Goal: Information Seeking & Learning: Find contact information

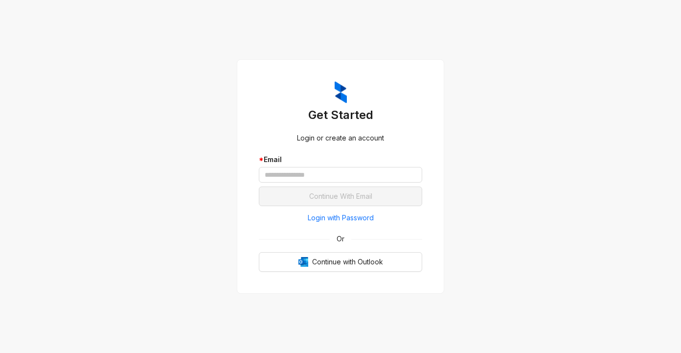
click at [502, 72] on div "Get Started Login or create an account * Email Continue With Email Login with P…" at bounding box center [340, 176] width 681 height 353
drag, startPoint x: 275, startPoint y: 177, endPoint x: 263, endPoint y: 189, distance: 17.0
click at [275, 176] on input "text" at bounding box center [341, 175] width 164 height 16
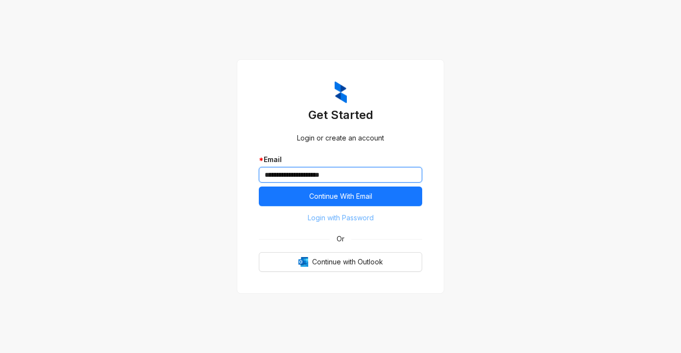
type input "**********"
click at [333, 217] on span "Login with Password" at bounding box center [341, 217] width 66 height 11
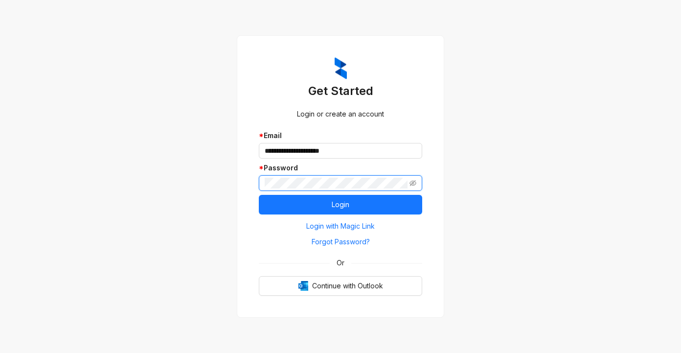
click at [259, 195] on button "Login" at bounding box center [341, 205] width 164 height 20
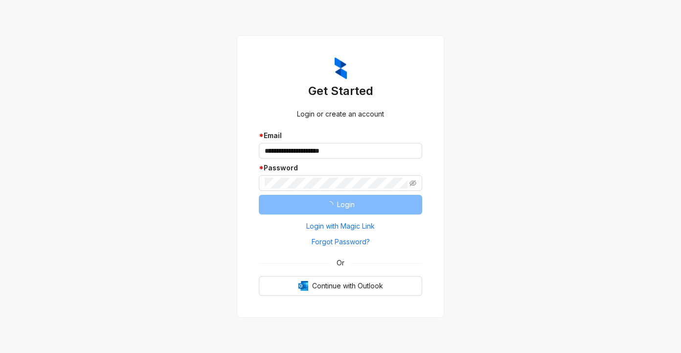
click at [284, 199] on button "Login" at bounding box center [341, 205] width 164 height 20
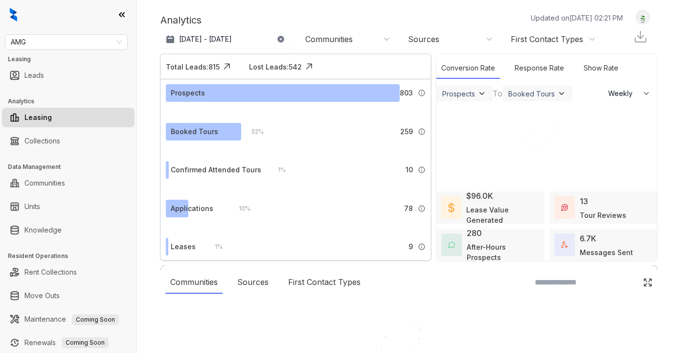
select select "******"
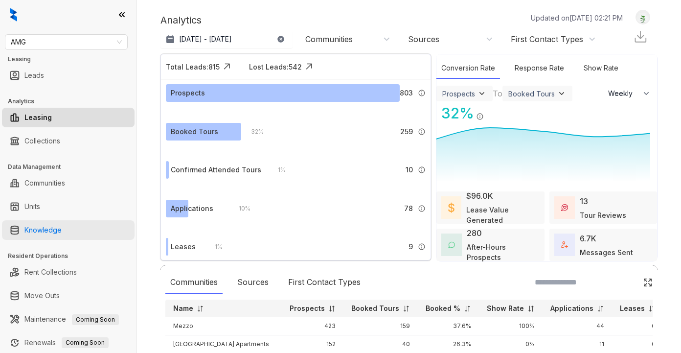
click at [32, 225] on link "Knowledge" at bounding box center [42, 230] width 37 height 20
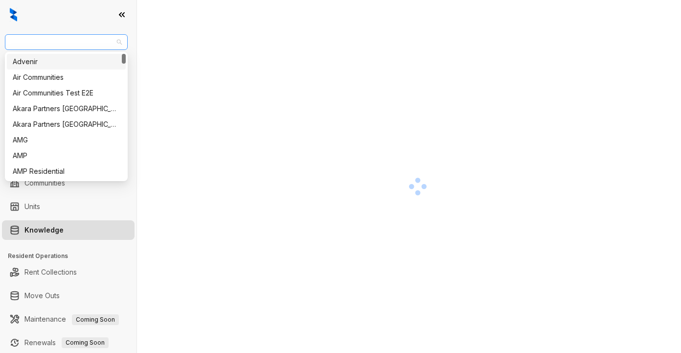
click at [56, 42] on span "AMG" at bounding box center [66, 42] width 111 height 15
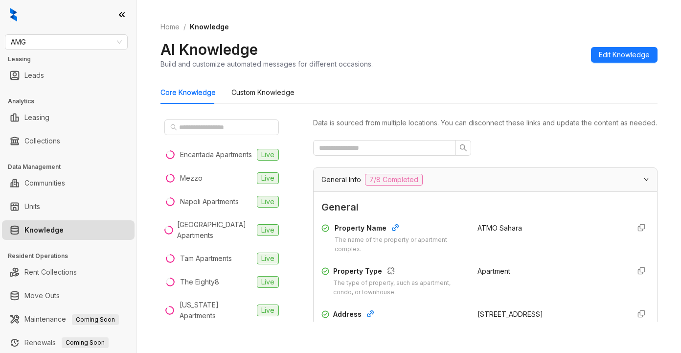
click at [510, 156] on div at bounding box center [485, 148] width 345 height 16
click at [204, 128] on input "text" at bounding box center [222, 127] width 86 height 11
click at [39, 45] on span "AMG" at bounding box center [66, 42] width 111 height 15
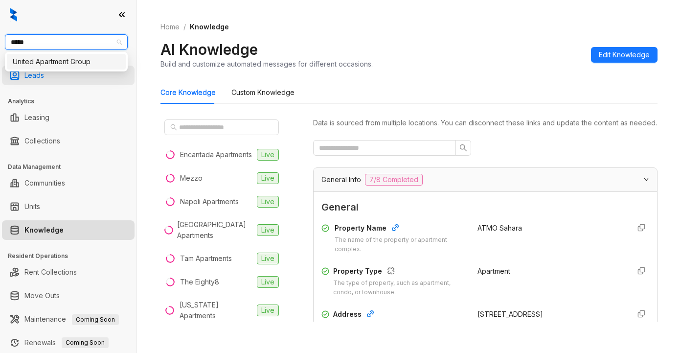
type input "******"
click at [38, 60] on div "United Apartment Group" at bounding box center [66, 61] width 107 height 11
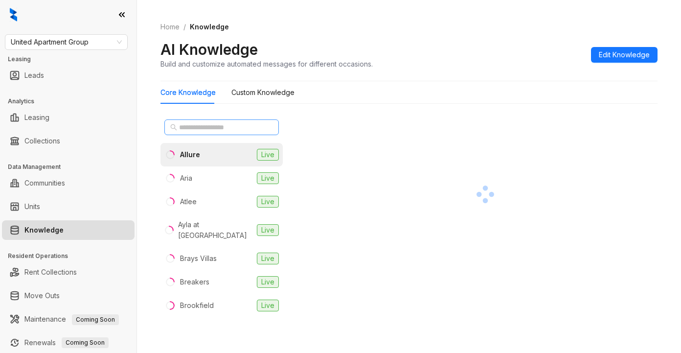
click at [205, 120] on span at bounding box center [221, 127] width 115 height 16
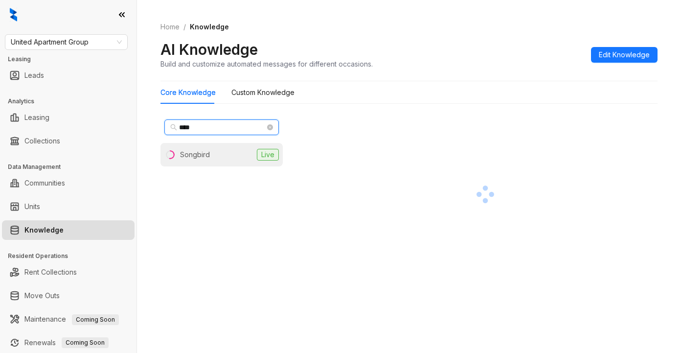
type input "****"
click at [176, 161] on li "Songbird Live" at bounding box center [222, 154] width 122 height 23
drag, startPoint x: 202, startPoint y: 157, endPoint x: 261, endPoint y: 155, distance: 58.8
click at [203, 157] on div "Songbird" at bounding box center [196, 154] width 32 height 11
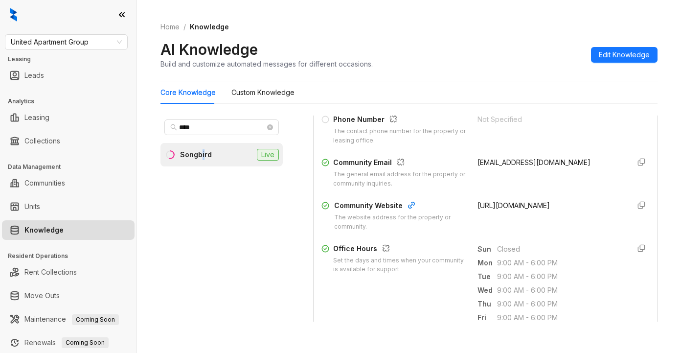
scroll to position [196, 0]
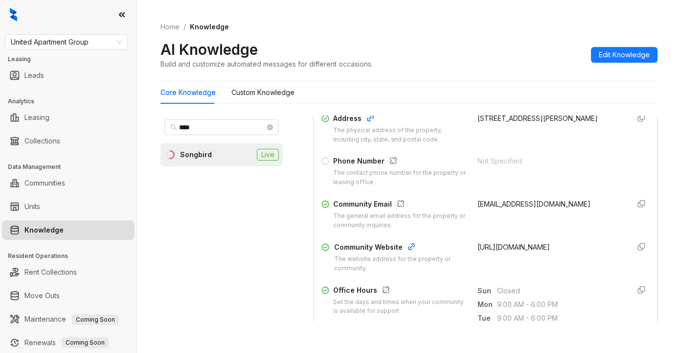
click at [463, 215] on div "Community Email The general email address for the property or community inquiri…" at bounding box center [486, 214] width 328 height 31
drag, startPoint x: 463, startPoint y: 215, endPoint x: 557, endPoint y: 228, distance: 94.4
click at [559, 226] on div "Community Email The general email address for the property or community inquiri…" at bounding box center [486, 214] width 328 height 31
copy span "songbird@uaginc.com"
click at [463, 67] on div "AI Knowledge Build and customize automated messages for different occasions. Ed…" at bounding box center [409, 54] width 497 height 29
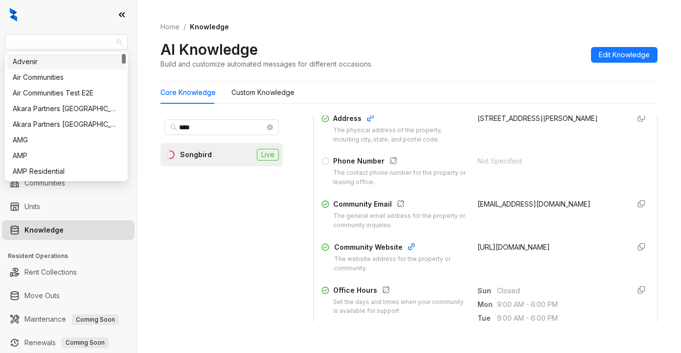
drag, startPoint x: 96, startPoint y: 44, endPoint x: -19, endPoint y: 48, distance: 115.6
click at [0, 48] on html "United Apartment Group Leasing Leads Analytics Leasing Collections Data Managem…" at bounding box center [340, 176] width 681 height 353
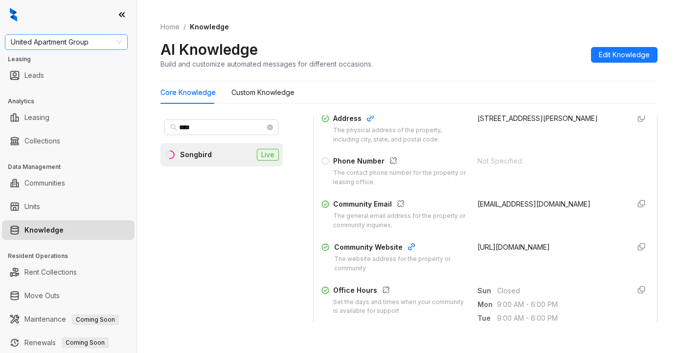
click at [57, 42] on span "United Apartment Group" at bounding box center [66, 42] width 111 height 15
type input "**"
click at [47, 74] on div "RR Living" at bounding box center [66, 77] width 107 height 11
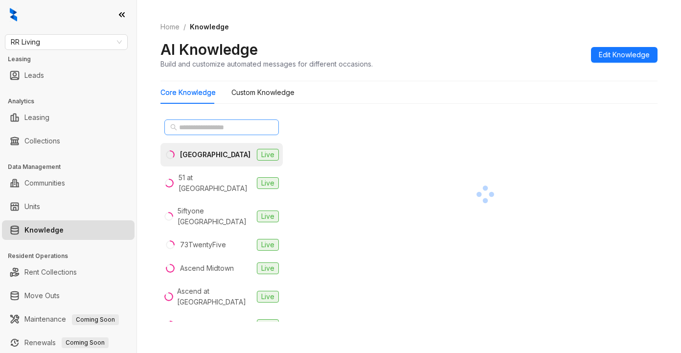
click at [207, 121] on span at bounding box center [221, 127] width 115 height 16
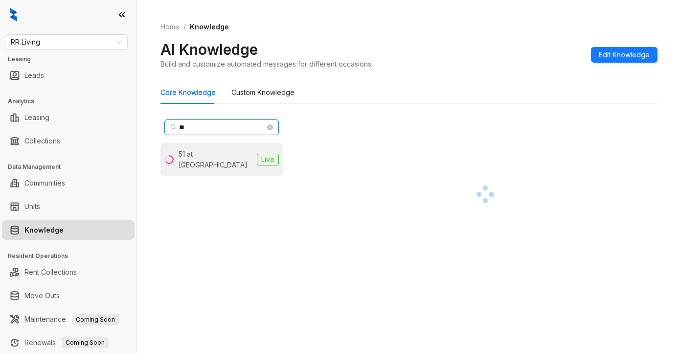
type input "**"
click at [216, 154] on div "51 at Southaven" at bounding box center [216, 160] width 74 height 22
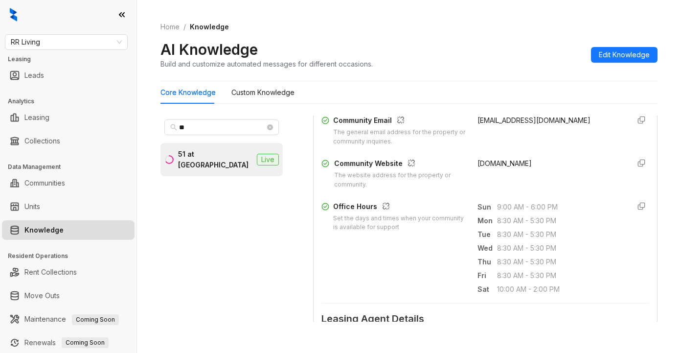
scroll to position [294, 0]
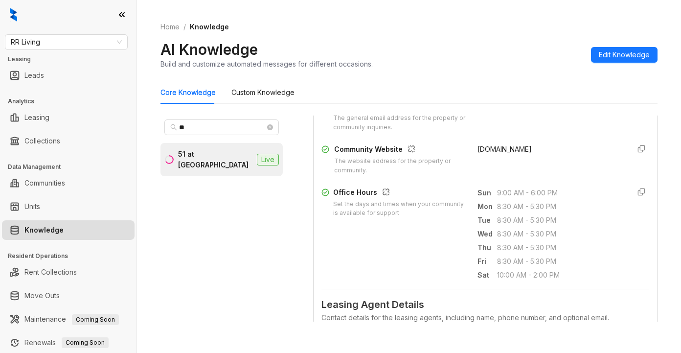
drag, startPoint x: 539, startPoint y: 68, endPoint x: 556, endPoint y: 0, distance: 69.7
click at [539, 68] on div "AI Knowledge Build and customize automated messages for different occasions. Ed…" at bounding box center [409, 54] width 497 height 29
click at [301, 321] on div "** 51 at Southaven Live Data is sourced from multiple locations. You can discon…" at bounding box center [409, 221] width 497 height 218
click at [436, 293] on form "General Property Name The name of the property or apartment complex. 51 at Sout…" at bounding box center [486, 239] width 328 height 666
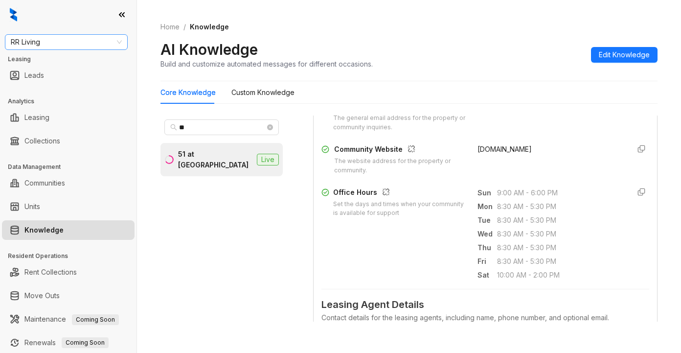
click at [48, 43] on span "RR Living" at bounding box center [66, 42] width 111 height 15
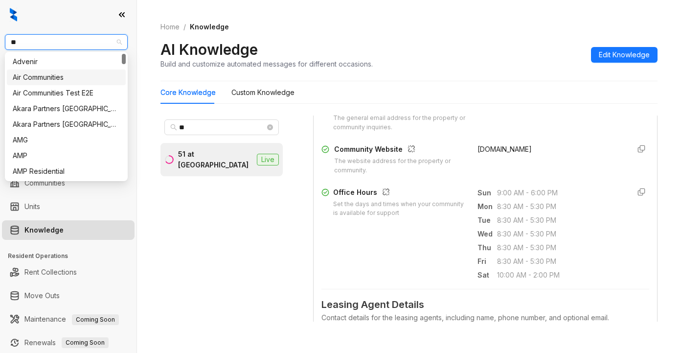
type input "***"
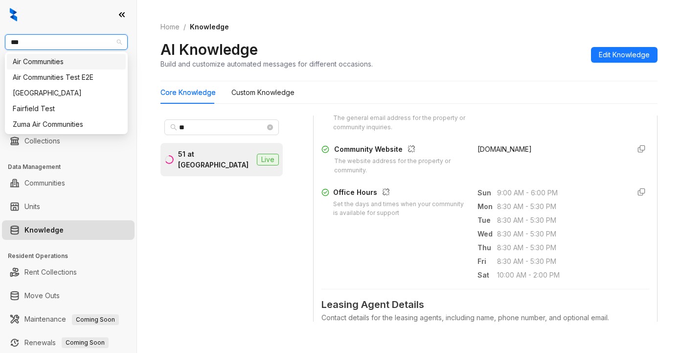
click at [61, 57] on div "Air Communities" at bounding box center [66, 61] width 107 height 11
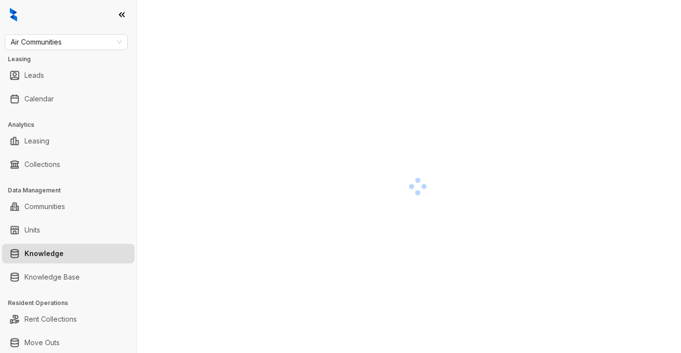
click at [499, 141] on div at bounding box center [418, 186] width 515 height 353
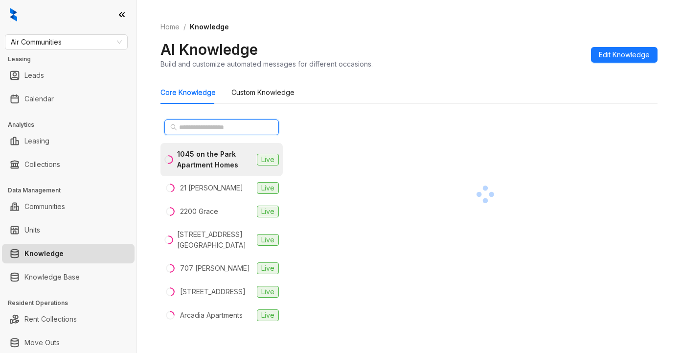
click at [186, 131] on input "text" at bounding box center [222, 127] width 86 height 11
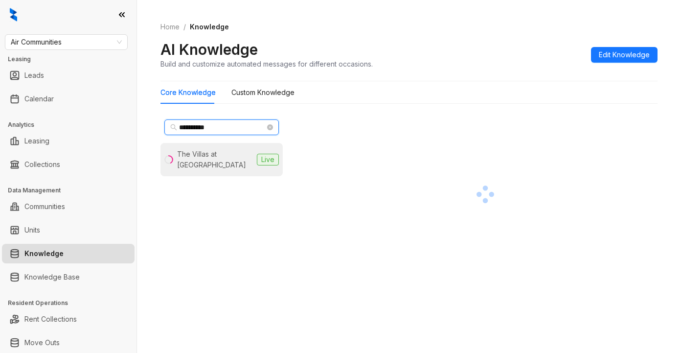
type input "**********"
click at [178, 152] on div "The Villas at Park La Brea" at bounding box center [208, 160] width 89 height 22
click at [513, 142] on div at bounding box center [485, 194] width 345 height 157
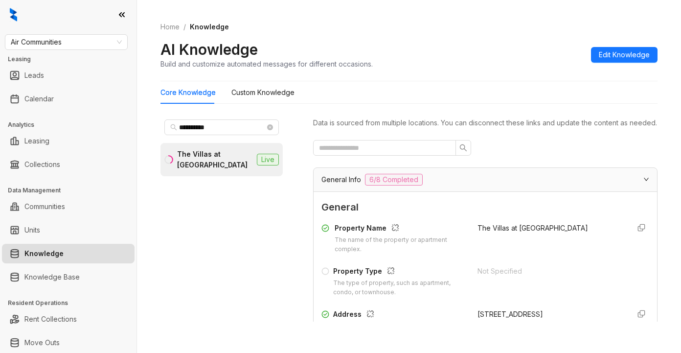
click at [518, 215] on span "General" at bounding box center [486, 207] width 328 height 15
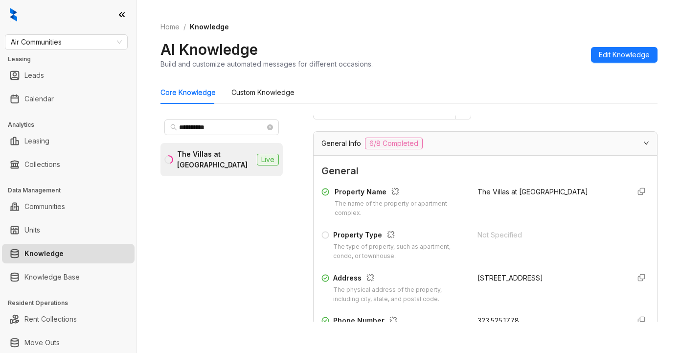
scroll to position [98, 0]
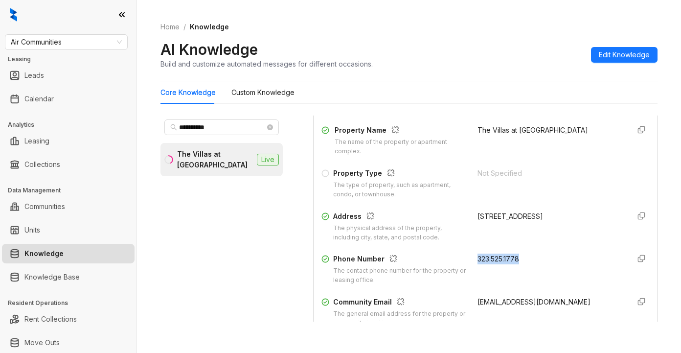
drag, startPoint x: 462, startPoint y: 268, endPoint x: 523, endPoint y: 268, distance: 61.7
click at [525, 266] on div "Phone Number The contact phone number for the property or leasing office. 323.5…" at bounding box center [486, 269] width 328 height 31
copy span "323.525.1778"
click at [216, 312] on div "**********" at bounding box center [222, 219] width 122 height 206
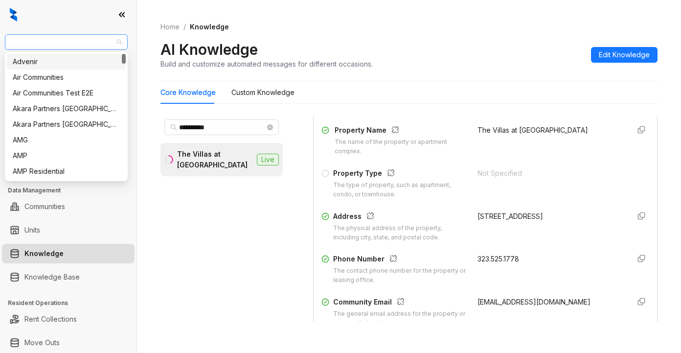
click at [84, 42] on span "Air Communities" at bounding box center [66, 42] width 111 height 15
type input "**"
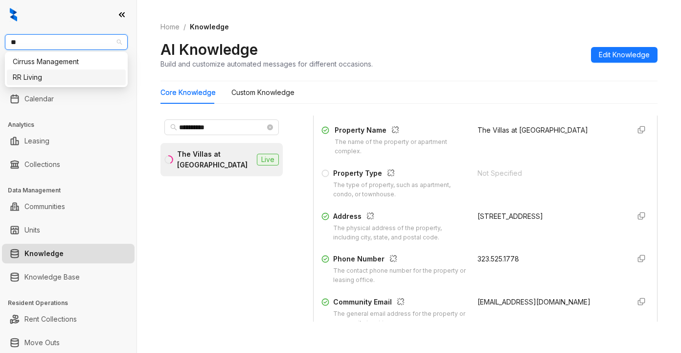
drag, startPoint x: 25, startPoint y: 74, endPoint x: 87, endPoint y: 42, distance: 70.1
click at [25, 74] on div "RR Living" at bounding box center [66, 77] width 107 height 11
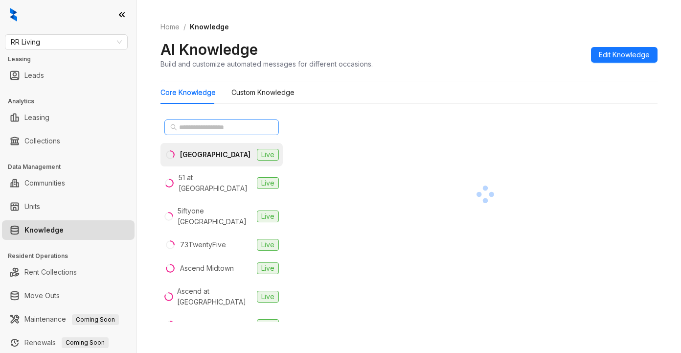
click at [211, 133] on span at bounding box center [221, 127] width 115 height 16
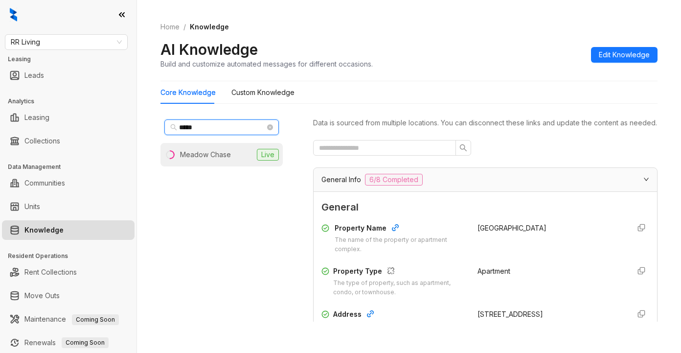
type input "*****"
click at [198, 151] on div "Meadow Chase" at bounding box center [205, 154] width 51 height 11
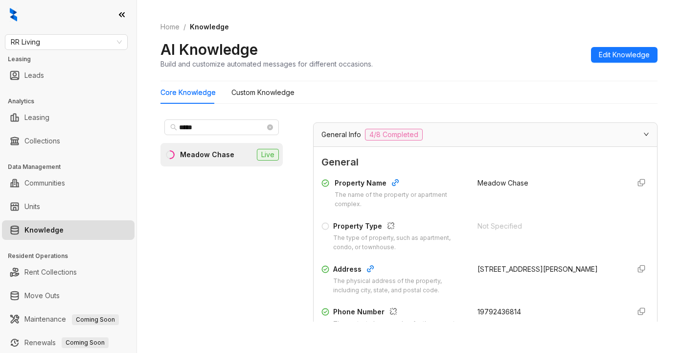
scroll to position [147, 0]
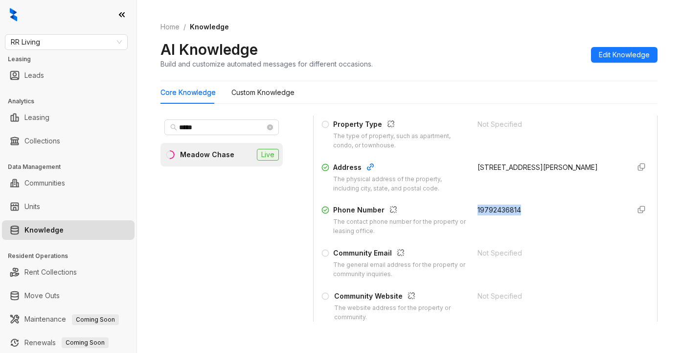
drag, startPoint x: 466, startPoint y: 218, endPoint x: 496, endPoint y: 214, distance: 30.6
click at [525, 221] on div "Phone Number The contact phone number for the property or leasing office. 19792…" at bounding box center [486, 220] width 328 height 31
copy span "19792436814"
click at [502, 302] on div "Not Specified" at bounding box center [550, 296] width 144 height 11
